Goal: Information Seeking & Learning: Compare options

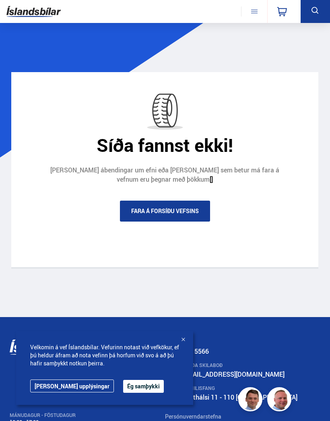
click at [203, 208] on link "Fara á forsíðu vefsins" at bounding box center [165, 211] width 90 height 21
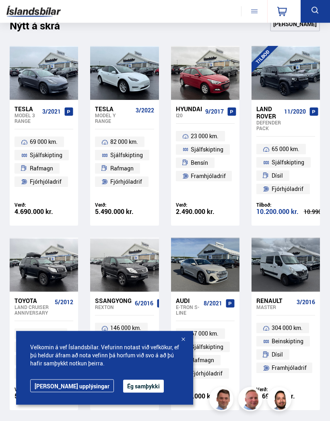
scroll to position [533, 0]
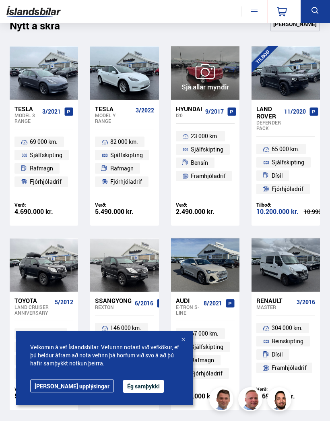
click at [232, 69] on div at bounding box center [233, 73] width 14 height 54
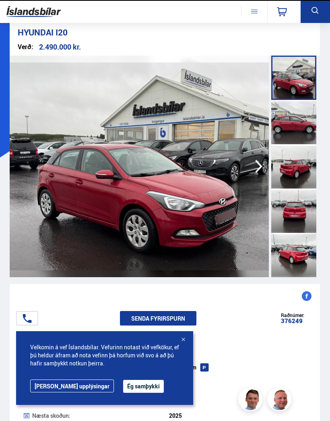
click at [214, 72] on img at bounding box center [139, 167] width 259 height 222
click at [302, 74] on div at bounding box center [294, 78] width 45 height 44
click at [301, 123] on div at bounding box center [294, 122] width 45 height 44
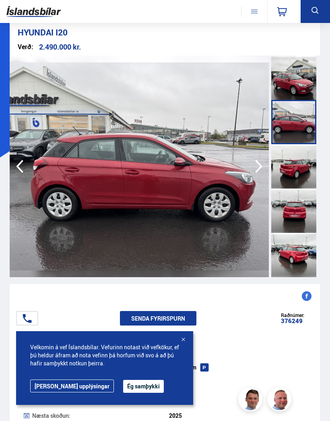
click at [301, 161] on div at bounding box center [294, 166] width 45 height 44
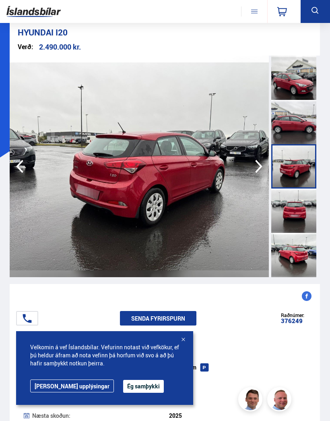
click at [292, 216] on div at bounding box center [294, 211] width 45 height 44
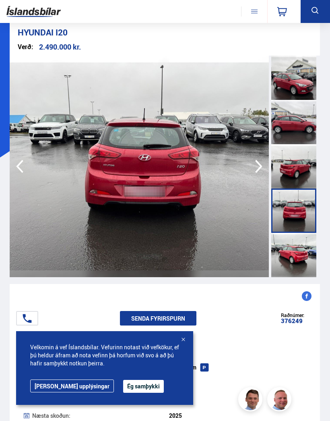
click at [293, 262] on div at bounding box center [294, 255] width 45 height 44
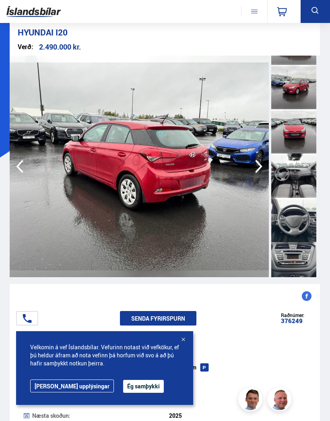
scroll to position [257, 0]
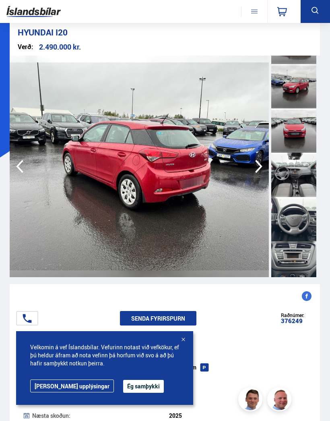
click at [305, 185] on div at bounding box center [294, 175] width 45 height 44
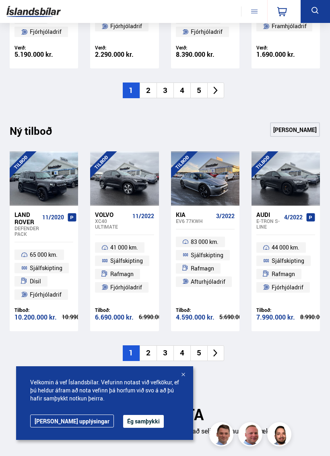
scroll to position [875, 0]
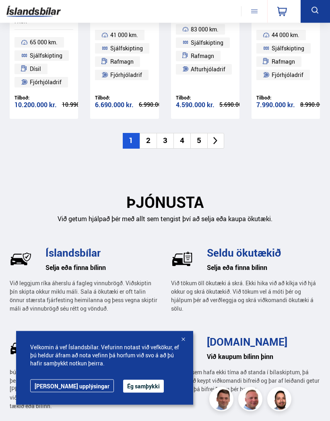
click at [145, 133] on li "2" at bounding box center [148, 141] width 17 height 16
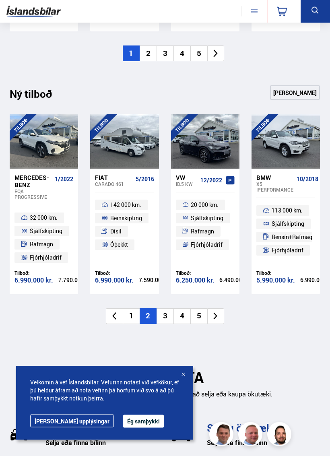
scroll to position [911, 0]
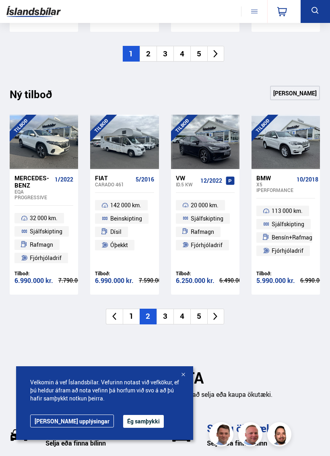
click at [165, 313] on li "3" at bounding box center [165, 317] width 17 height 16
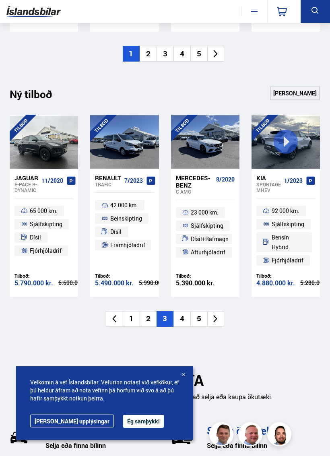
click at [288, 135] on div at bounding box center [286, 142] width 14 height 54
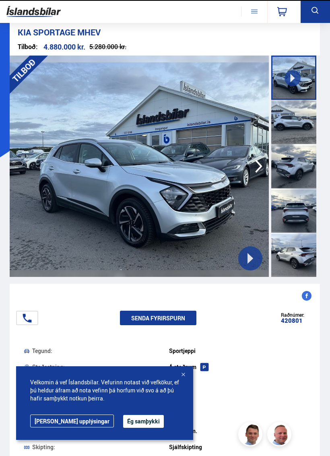
click at [300, 144] on div at bounding box center [294, 166] width 45 height 44
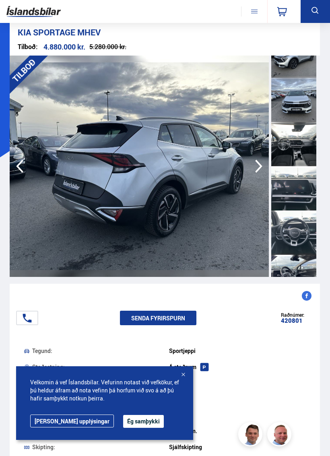
scroll to position [292, 0]
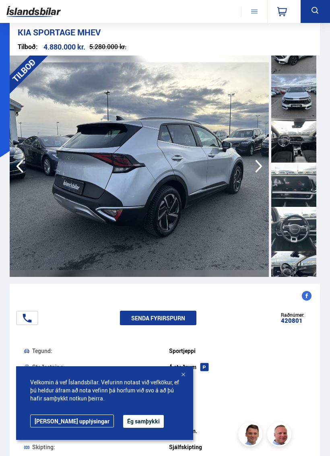
click at [307, 190] on div at bounding box center [294, 185] width 45 height 44
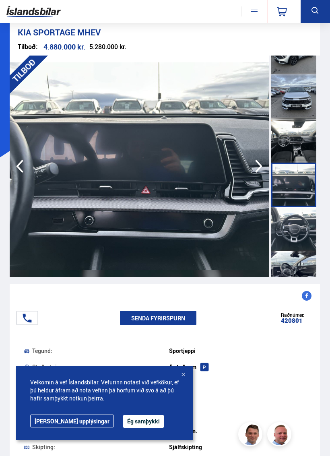
click at [299, 226] on div at bounding box center [294, 229] width 45 height 44
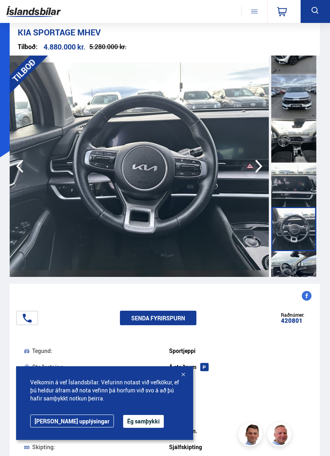
click at [300, 253] on div at bounding box center [294, 273] width 45 height 44
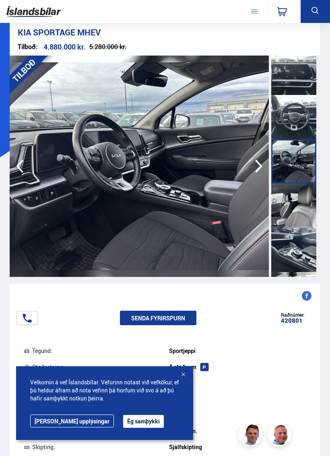
scroll to position [405, 0]
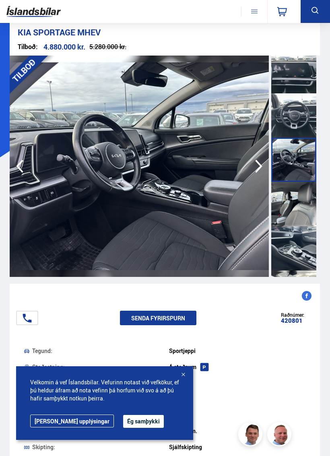
click at [307, 213] on div at bounding box center [294, 204] width 45 height 44
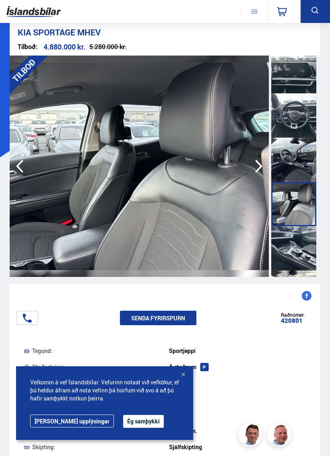
click at [301, 240] on div at bounding box center [294, 248] width 45 height 44
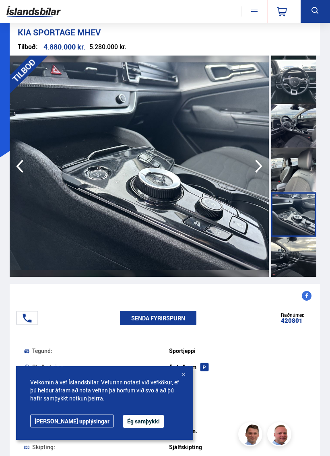
scroll to position [439, 0]
click at [294, 249] on div at bounding box center [294, 258] width 45 height 44
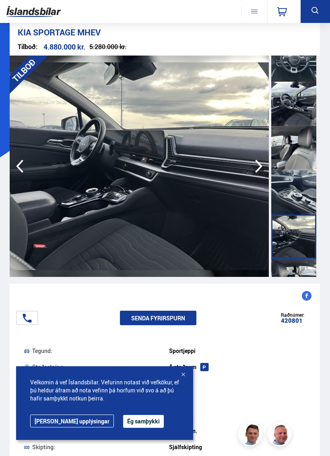
scroll to position [462, 0]
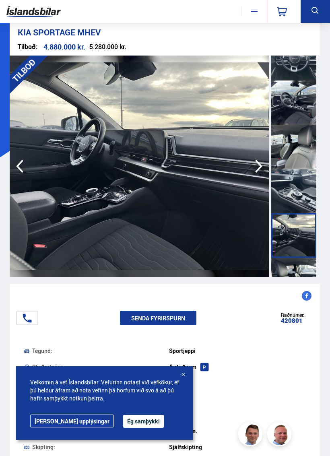
click at [292, 267] on div at bounding box center [294, 280] width 45 height 44
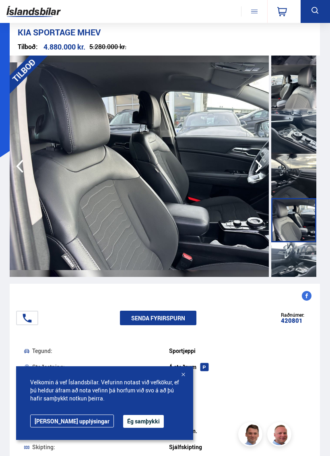
scroll to position [528, 0]
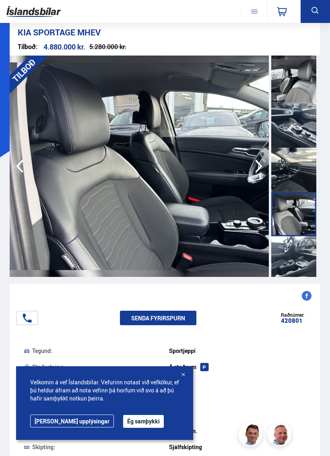
click at [293, 251] on div at bounding box center [294, 258] width 45 height 44
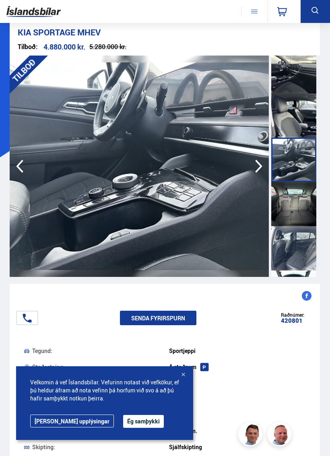
scroll to position [634, 0]
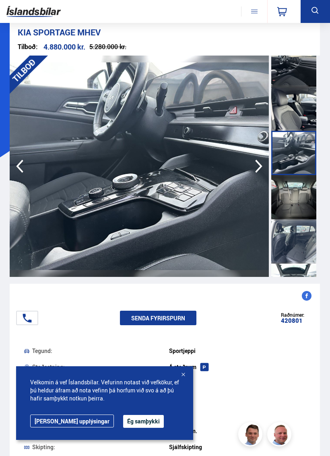
click at [311, 205] on div at bounding box center [294, 197] width 45 height 44
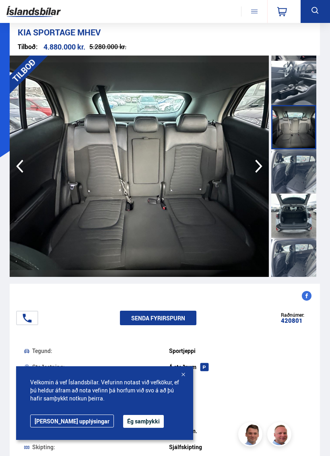
scroll to position [723, 0]
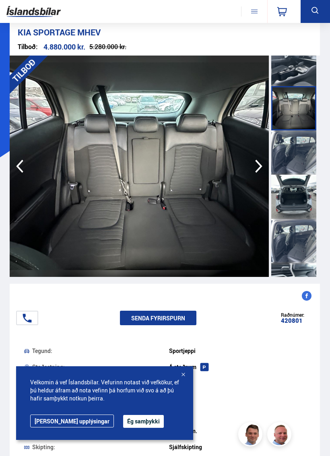
click at [300, 156] on div at bounding box center [294, 153] width 45 height 44
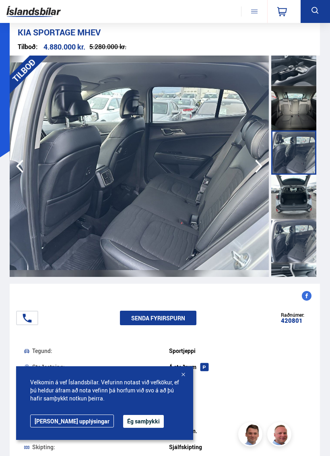
click at [298, 205] on div at bounding box center [294, 197] width 45 height 44
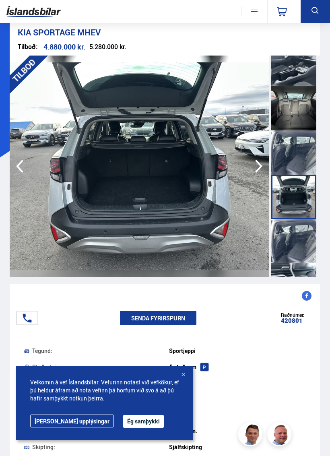
click at [291, 245] on div at bounding box center [294, 241] width 45 height 44
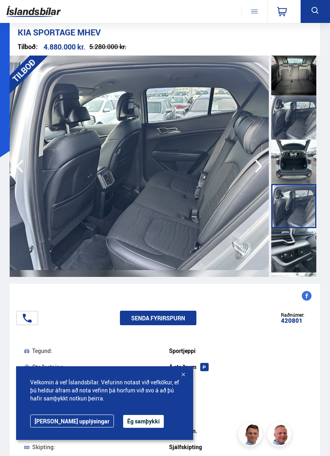
scroll to position [760, 0]
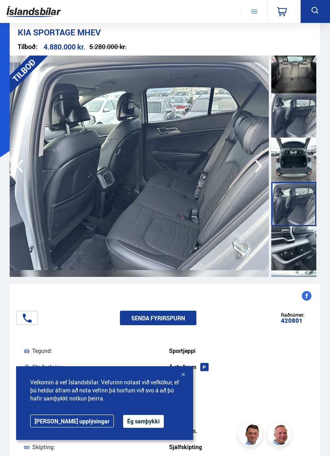
click at [290, 247] on div at bounding box center [294, 248] width 45 height 44
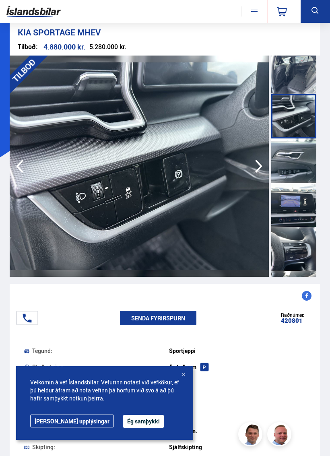
scroll to position [893, 0]
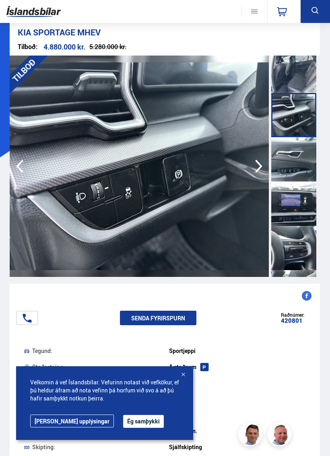
click at [309, 201] on div at bounding box center [294, 204] width 45 height 44
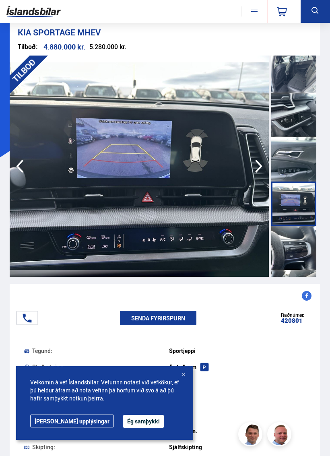
click at [297, 250] on div at bounding box center [294, 248] width 45 height 44
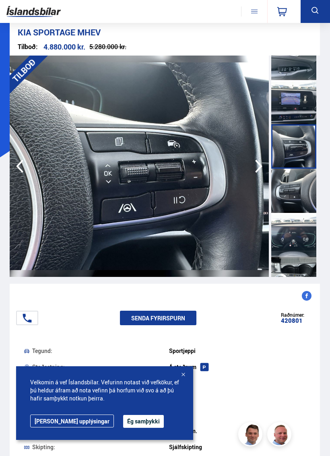
scroll to position [1005, 0]
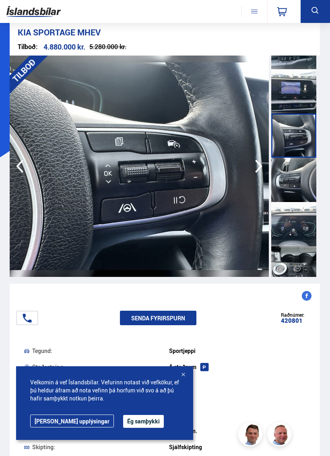
click at [295, 239] on div at bounding box center [294, 224] width 45 height 44
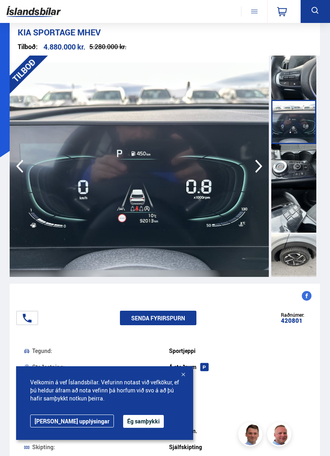
scroll to position [1108, 0]
click at [291, 248] on div at bounding box center [294, 255] width 45 height 44
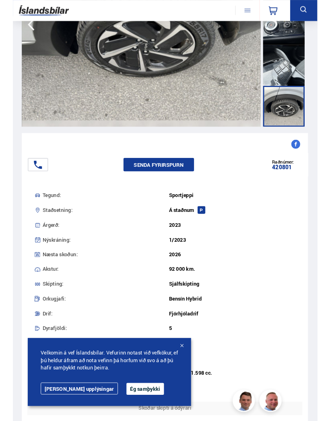
scroll to position [0, 0]
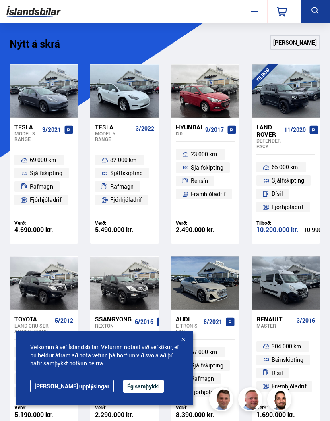
scroll to position [911, 0]
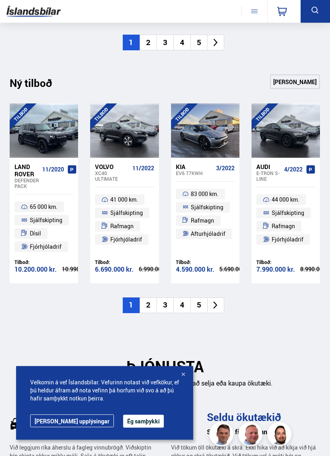
click at [148, 301] on li "2" at bounding box center [148, 306] width 17 height 16
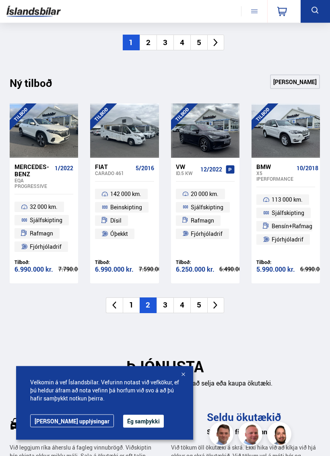
scroll to position [922, 0]
click at [164, 305] on li "3" at bounding box center [165, 306] width 17 height 16
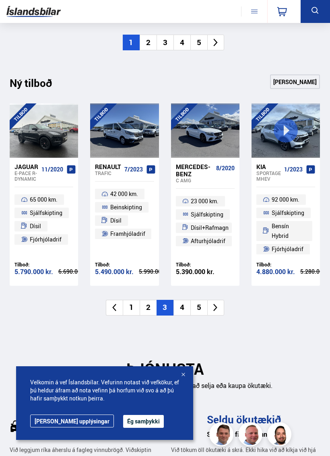
click at [185, 301] on li "4" at bounding box center [182, 308] width 17 height 16
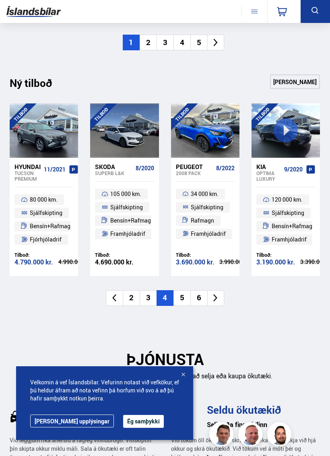
click at [181, 292] on li "5" at bounding box center [182, 298] width 17 height 16
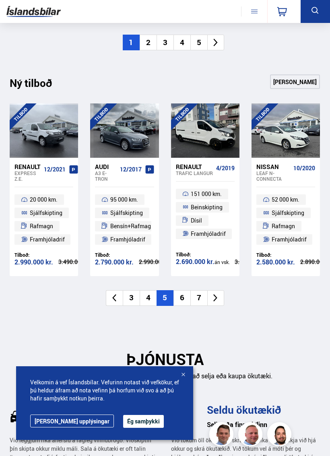
click at [182, 290] on li "6" at bounding box center [182, 298] width 17 height 16
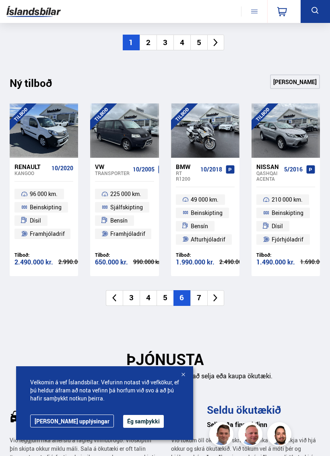
click at [193, 296] on li "7" at bounding box center [199, 298] width 17 height 16
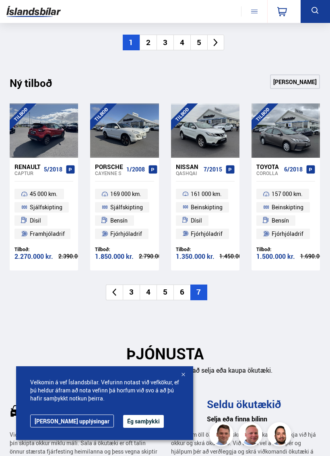
click at [58, 130] on div at bounding box center [58, 131] width 14 height 54
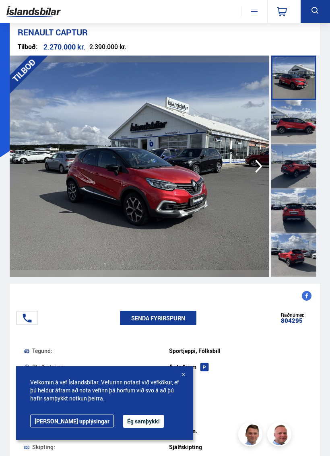
click at [312, 167] on div at bounding box center [294, 166] width 45 height 44
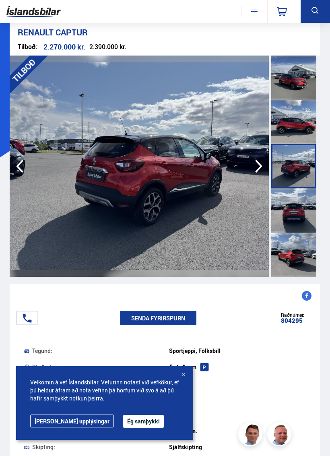
click at [305, 205] on div at bounding box center [294, 211] width 45 height 44
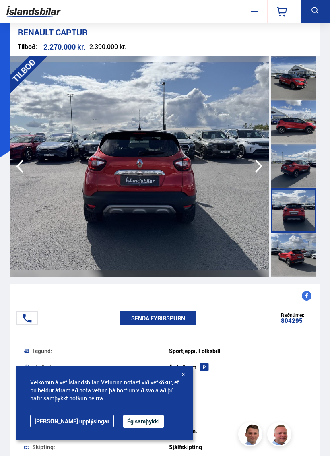
click at [296, 246] on div at bounding box center [294, 255] width 45 height 44
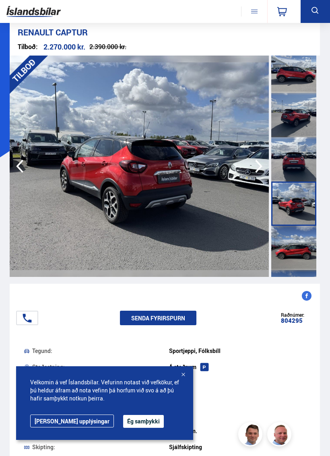
scroll to position [54, 0]
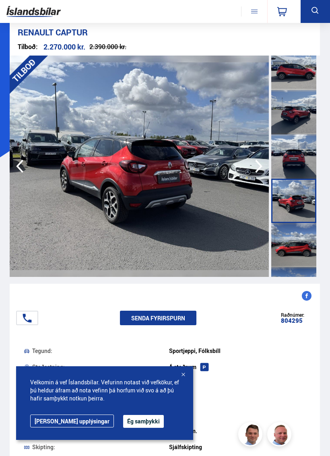
click at [291, 241] on div at bounding box center [294, 245] width 45 height 44
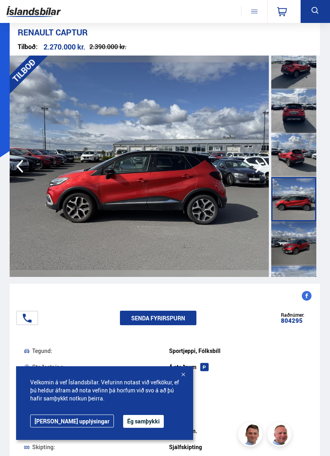
scroll to position [101, 0]
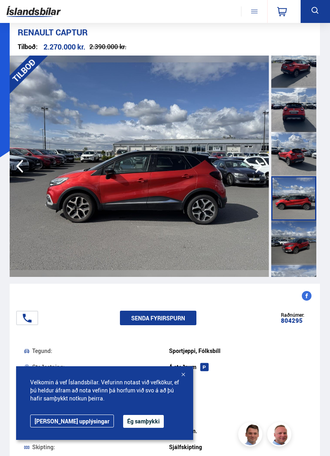
click at [293, 240] on div at bounding box center [294, 243] width 45 height 44
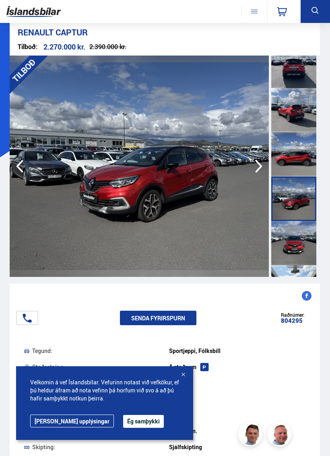
scroll to position [145, 0]
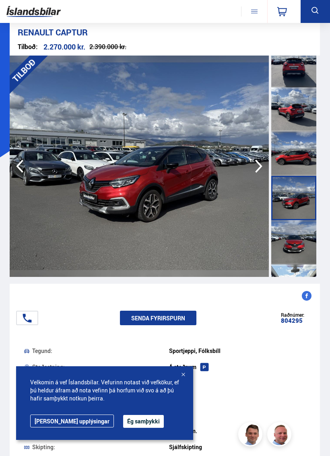
click at [296, 241] on div at bounding box center [294, 242] width 45 height 44
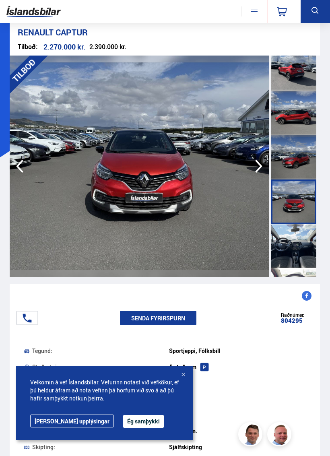
scroll to position [189, 0]
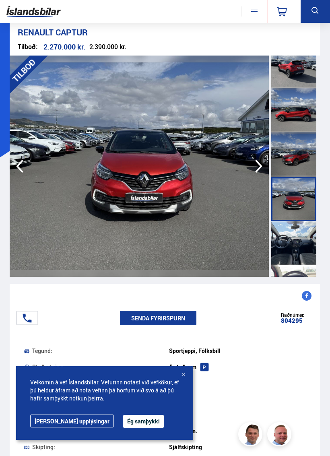
click at [294, 245] on div at bounding box center [294, 243] width 45 height 44
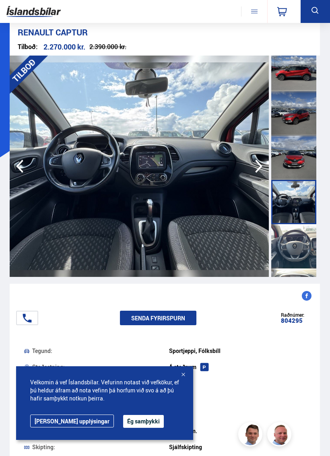
scroll to position [232, 0]
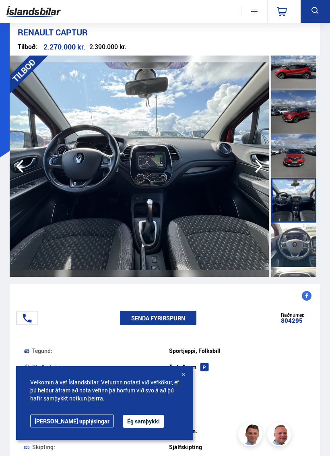
click at [293, 244] on div at bounding box center [294, 245] width 45 height 44
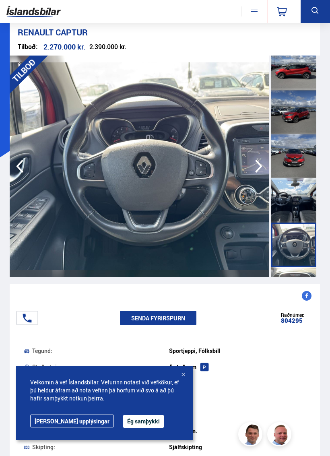
scroll to position [272, 0]
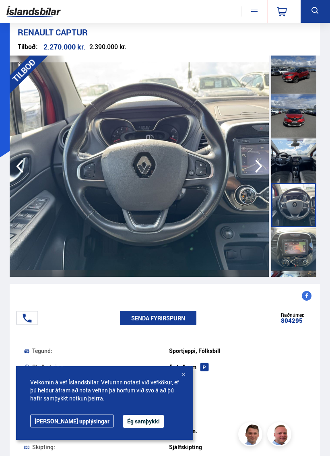
click at [293, 246] on div at bounding box center [294, 249] width 45 height 44
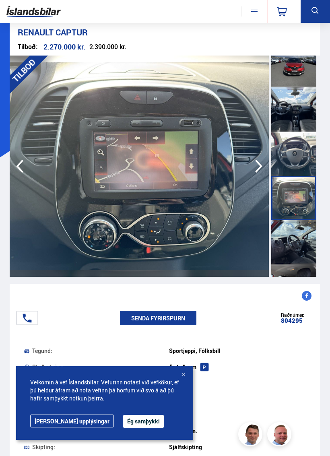
scroll to position [323, 0]
click at [296, 241] on div at bounding box center [294, 242] width 45 height 44
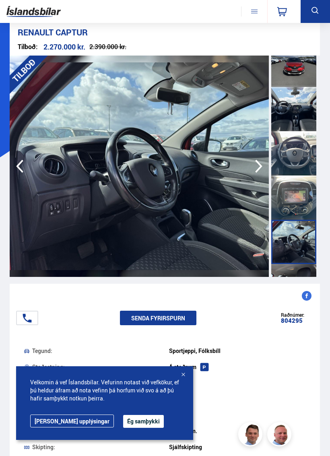
scroll to position [358, 0]
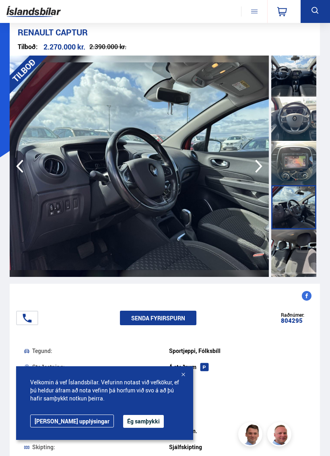
click at [294, 249] on div at bounding box center [294, 252] width 45 height 44
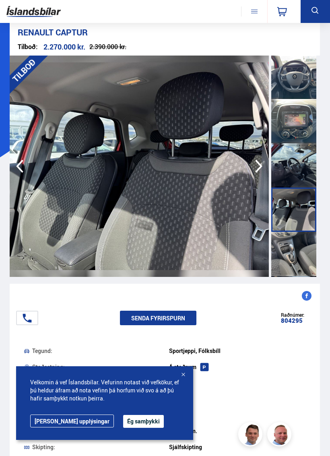
scroll to position [406, 0]
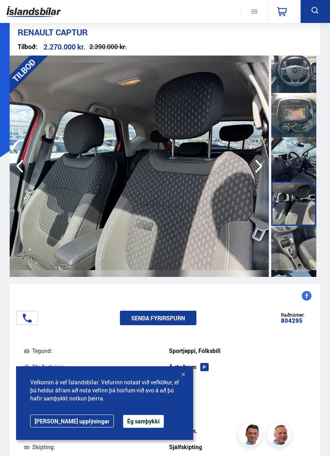
click at [293, 246] on div at bounding box center [294, 248] width 45 height 44
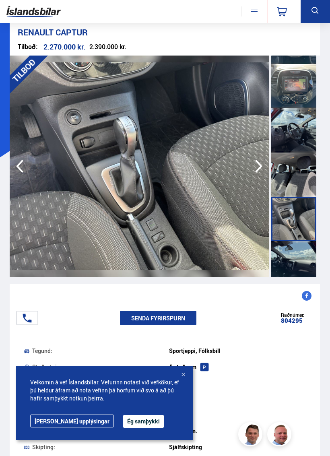
scroll to position [435, 0]
click at [294, 256] on div at bounding box center [294, 263] width 45 height 44
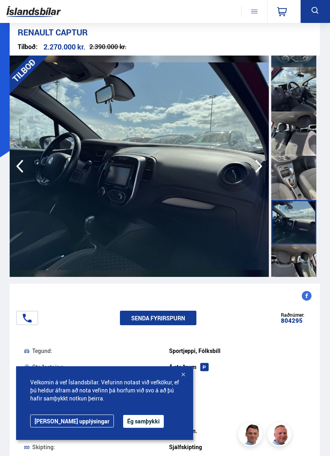
scroll to position [477, 0]
click at [296, 256] on div at bounding box center [294, 266] width 45 height 44
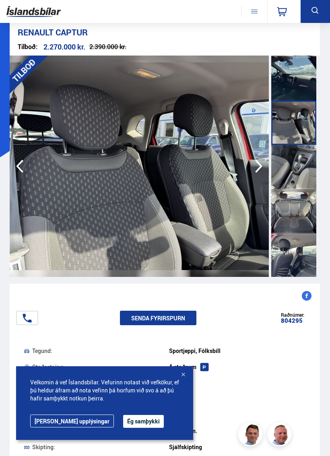
scroll to position [626, 0]
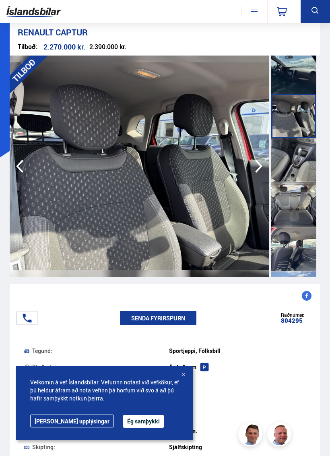
click at [296, 246] on div at bounding box center [294, 249] width 45 height 44
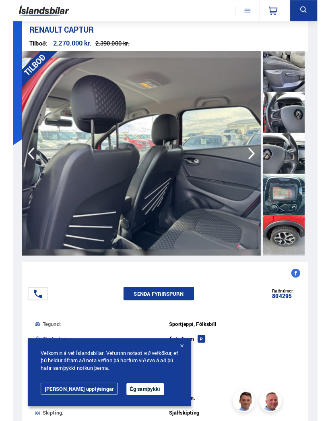
scroll to position [975, 0]
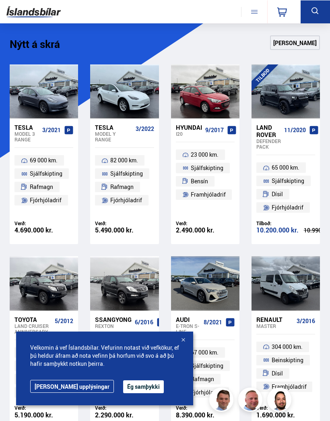
scroll to position [922, 0]
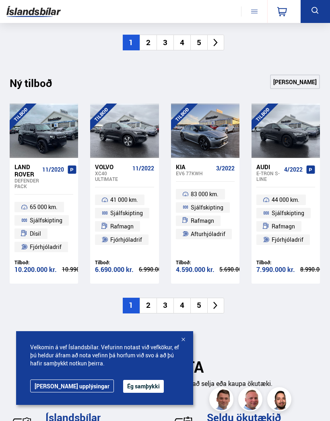
click at [197, 301] on li "5" at bounding box center [199, 306] width 17 height 16
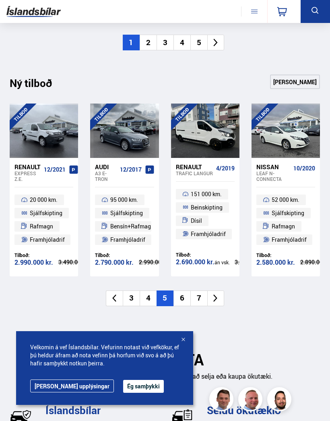
click at [182, 291] on li "6" at bounding box center [182, 298] width 17 height 16
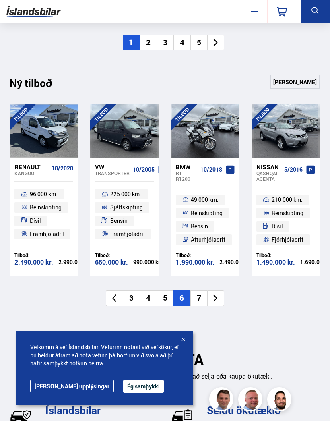
click at [199, 292] on li "7" at bounding box center [199, 298] width 17 height 16
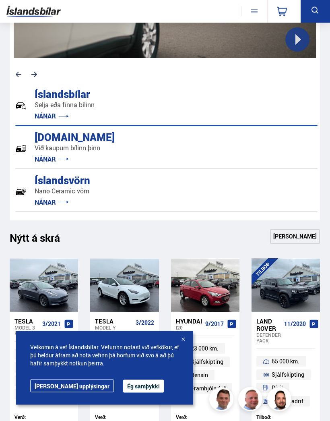
scroll to position [313, 0]
